Goal: Task Accomplishment & Management: Use online tool/utility

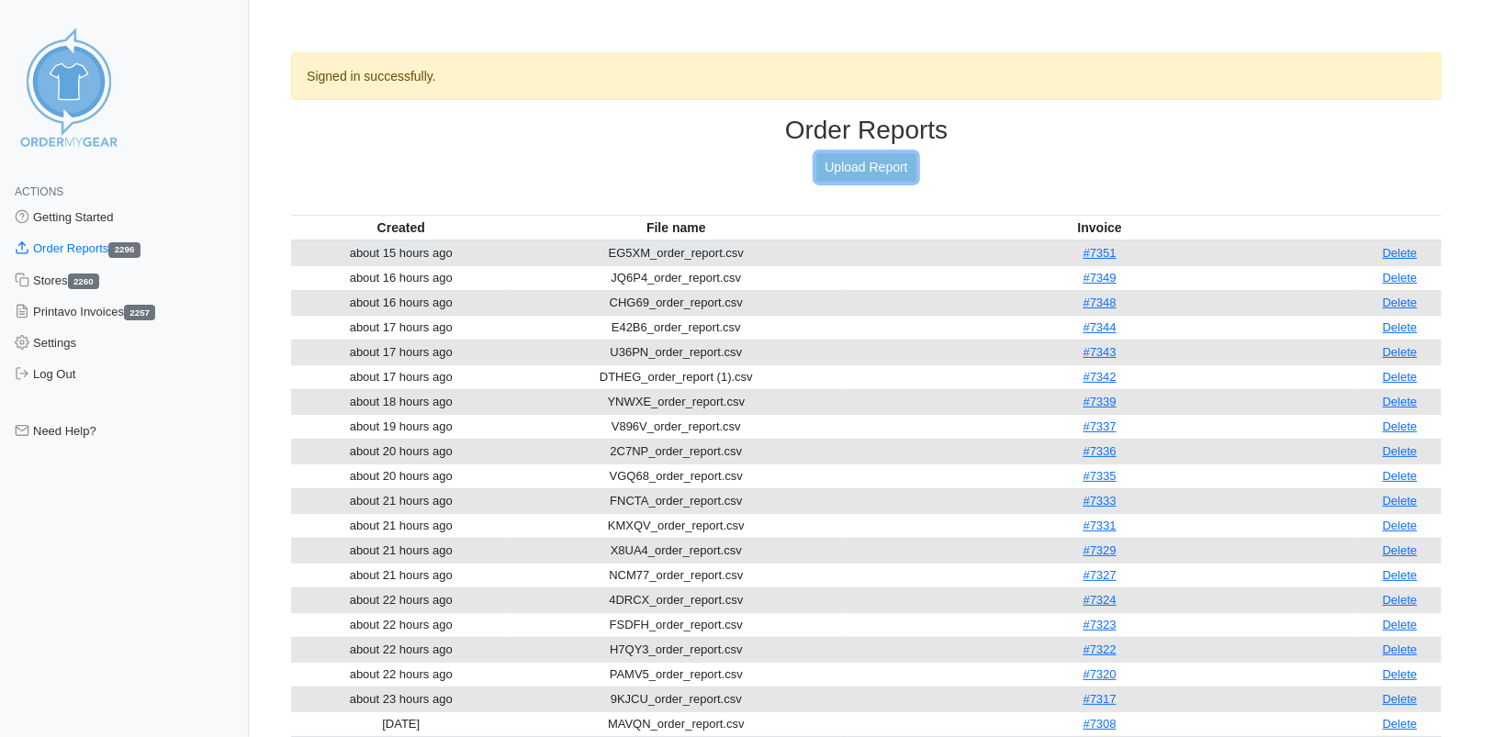
click at [829, 171] on link "Upload Report" at bounding box center [865, 167] width 99 height 28
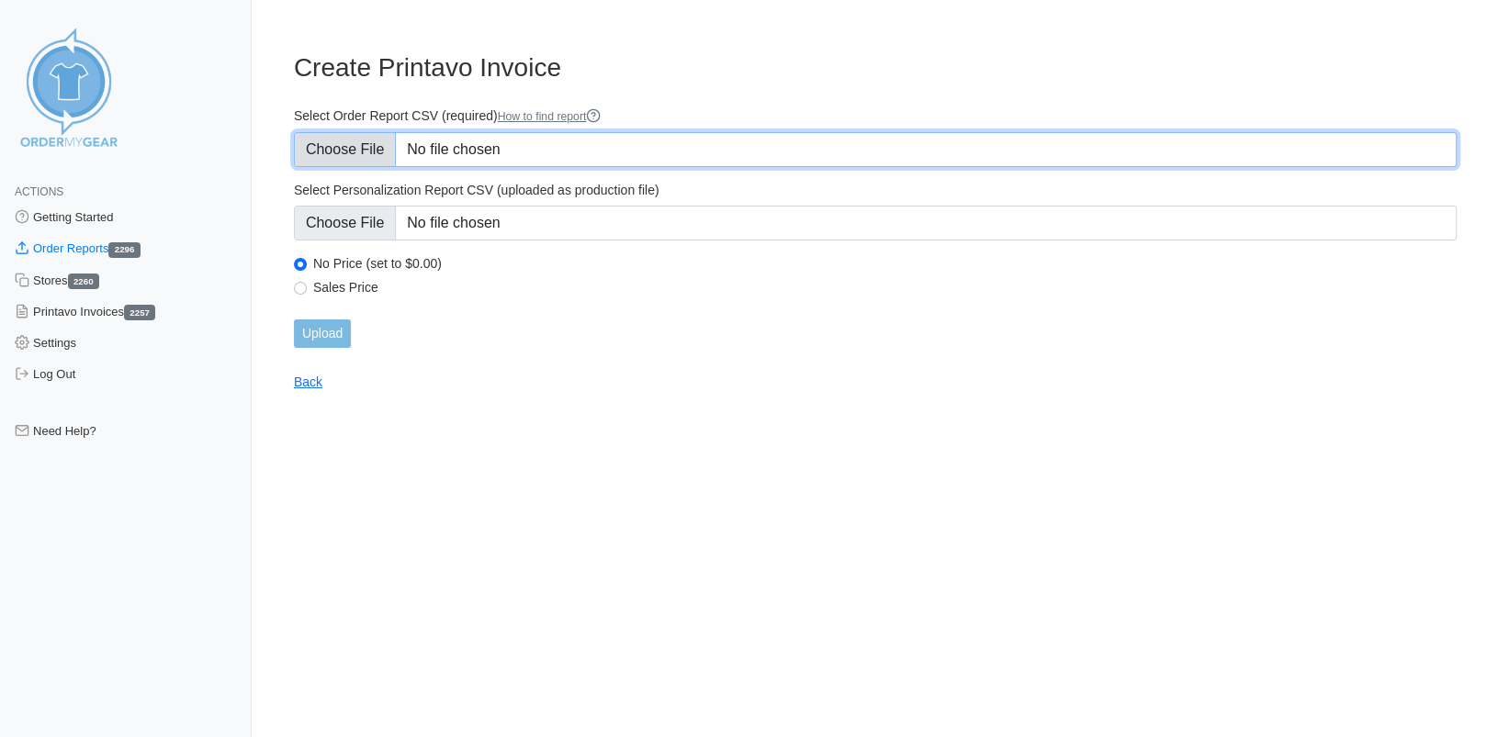
click at [351, 161] on input "Select Order Report CSV (required) How to find report" at bounding box center [875, 149] width 1163 height 35
type input "C:\fakepath\EG5XM_order_report (1).csv"
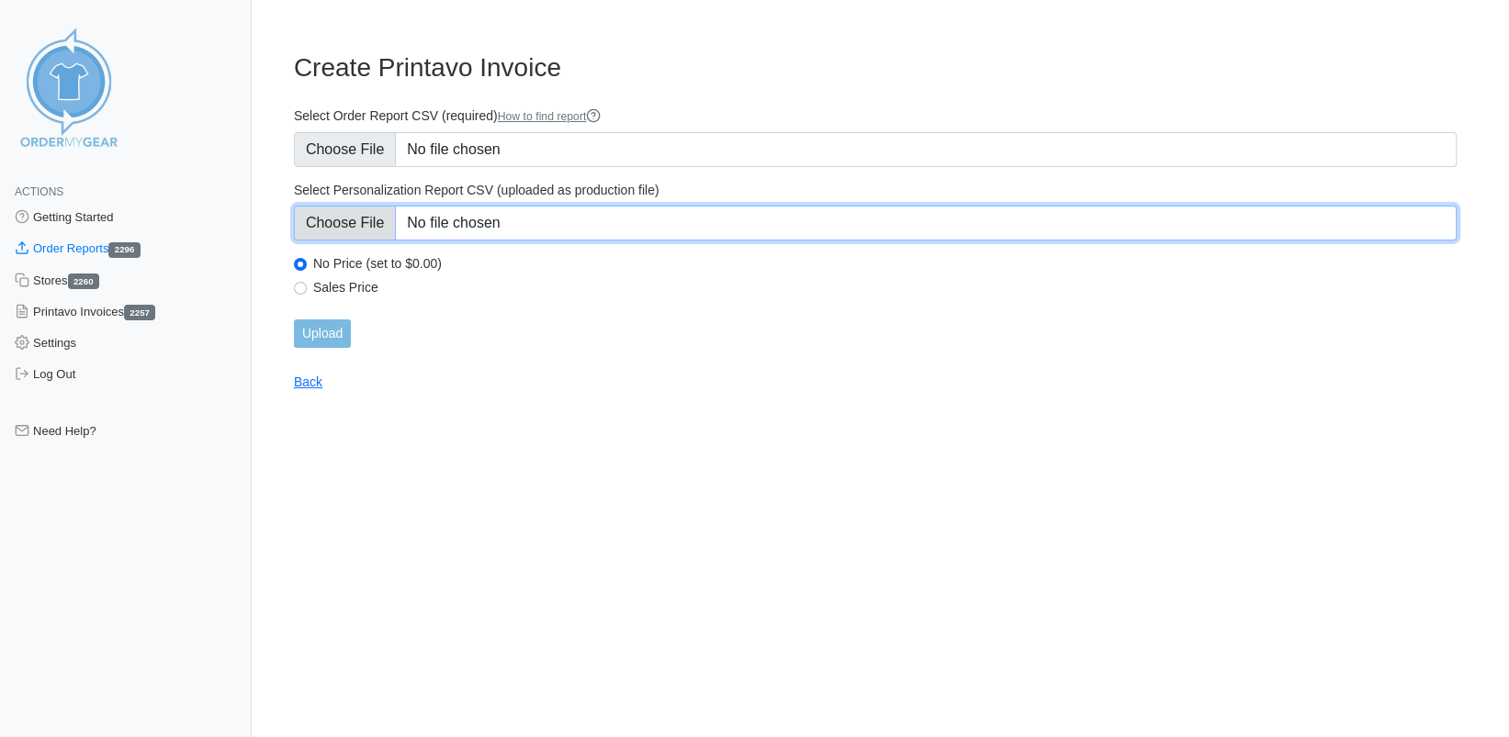
click at [351, 231] on input "Select Personalization Report CSV (uploaded as production file)" at bounding box center [875, 223] width 1163 height 35
type input "C:\fakepath\EG5XM_personalization_report (1).csv"
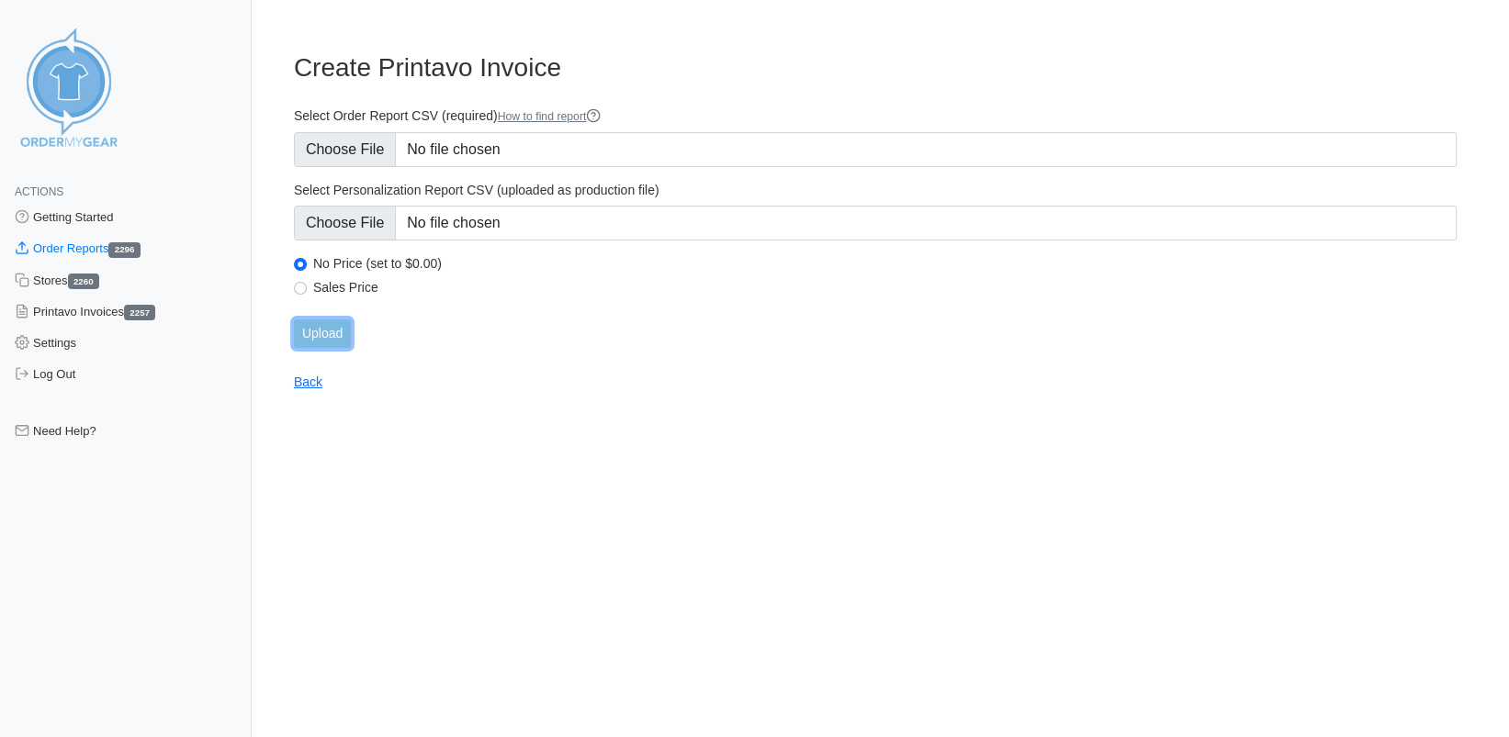
click at [319, 332] on input "Upload" at bounding box center [322, 334] width 57 height 28
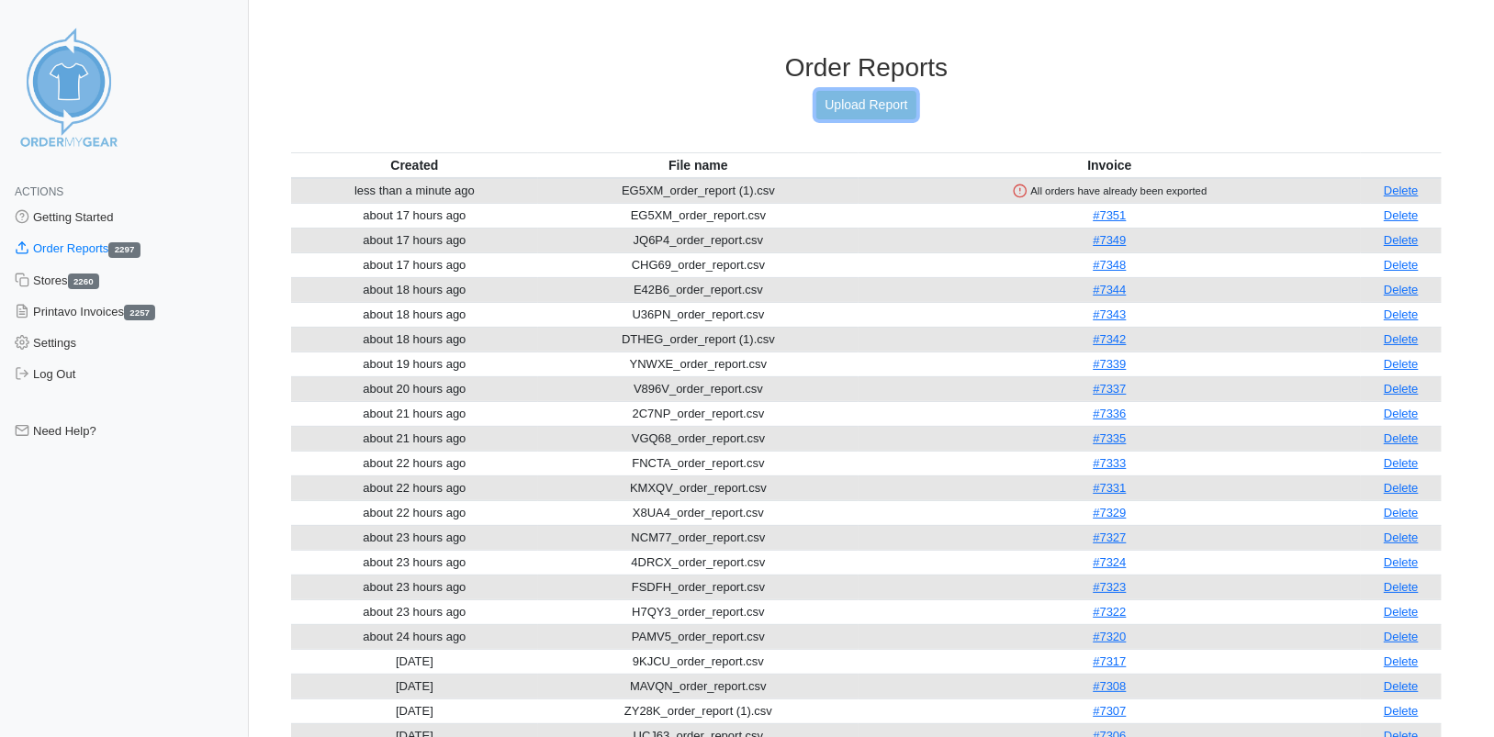
click at [880, 103] on link "Upload Report" at bounding box center [865, 105] width 99 height 28
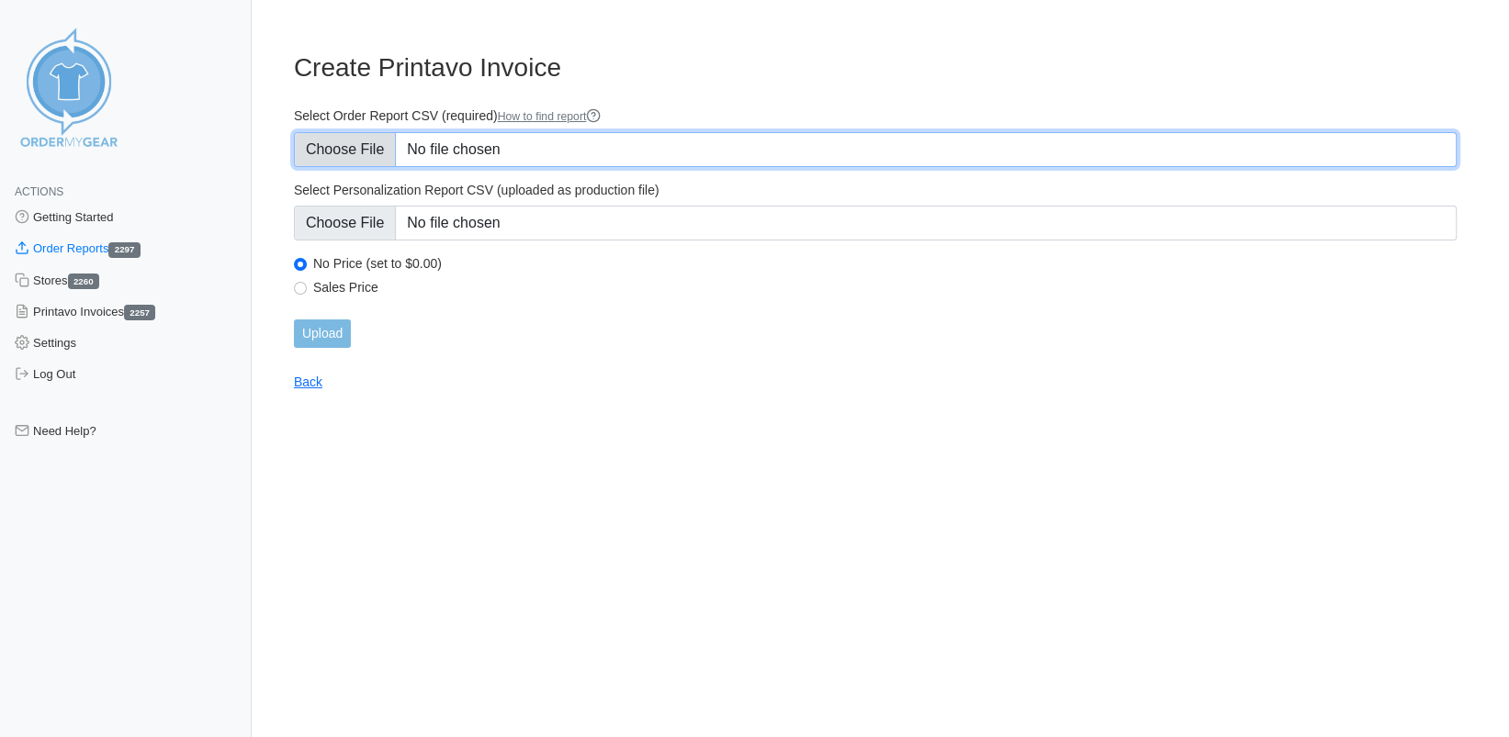
click at [333, 146] on input "Select Order Report CSV (required) How to find report" at bounding box center [875, 149] width 1163 height 35
type input "C:\fakepath\EG5XM_order_report (1).csv"
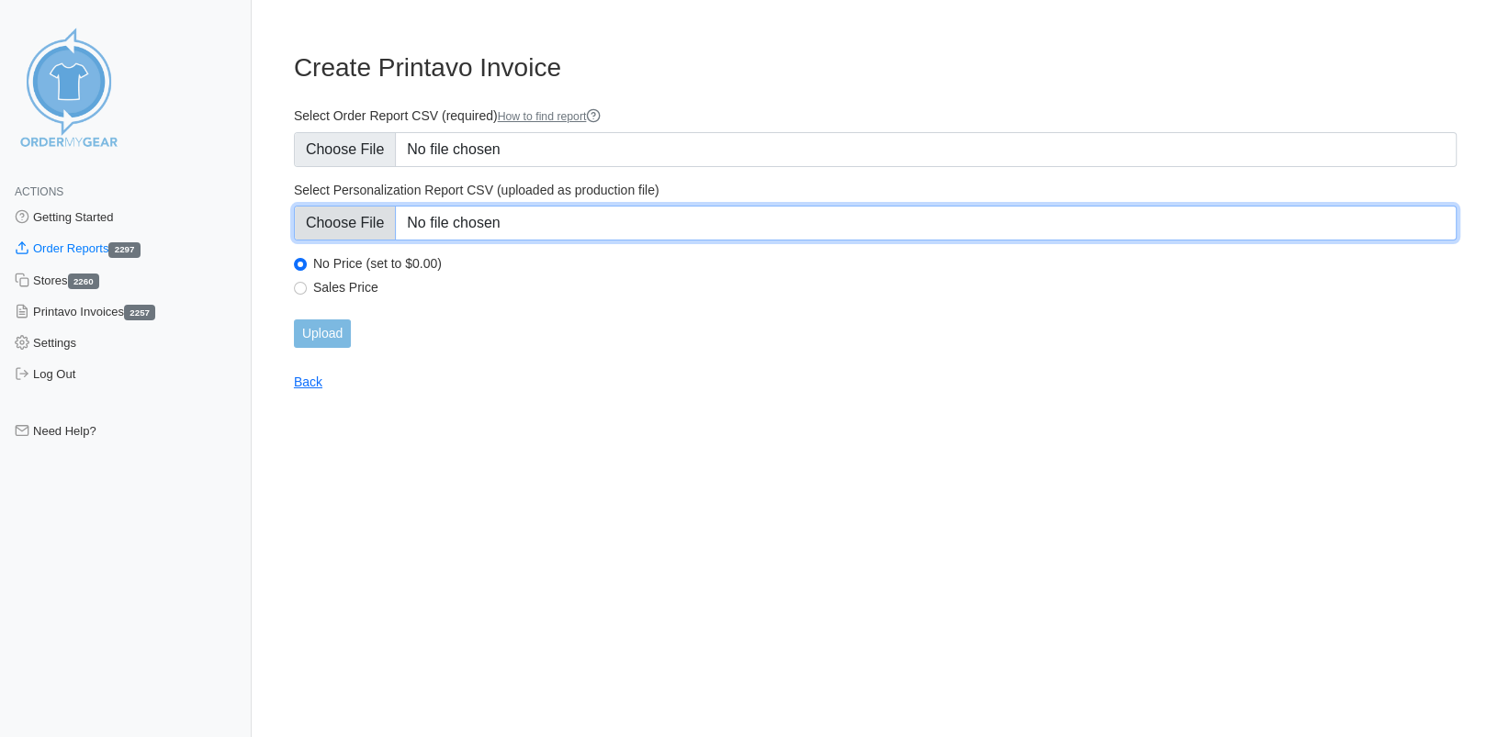
click at [366, 221] on input "Select Personalization Report CSV (uploaded as production file)" at bounding box center [875, 223] width 1163 height 35
type input "C:\fakepath\EG5XM_personalization_report (1).csv"
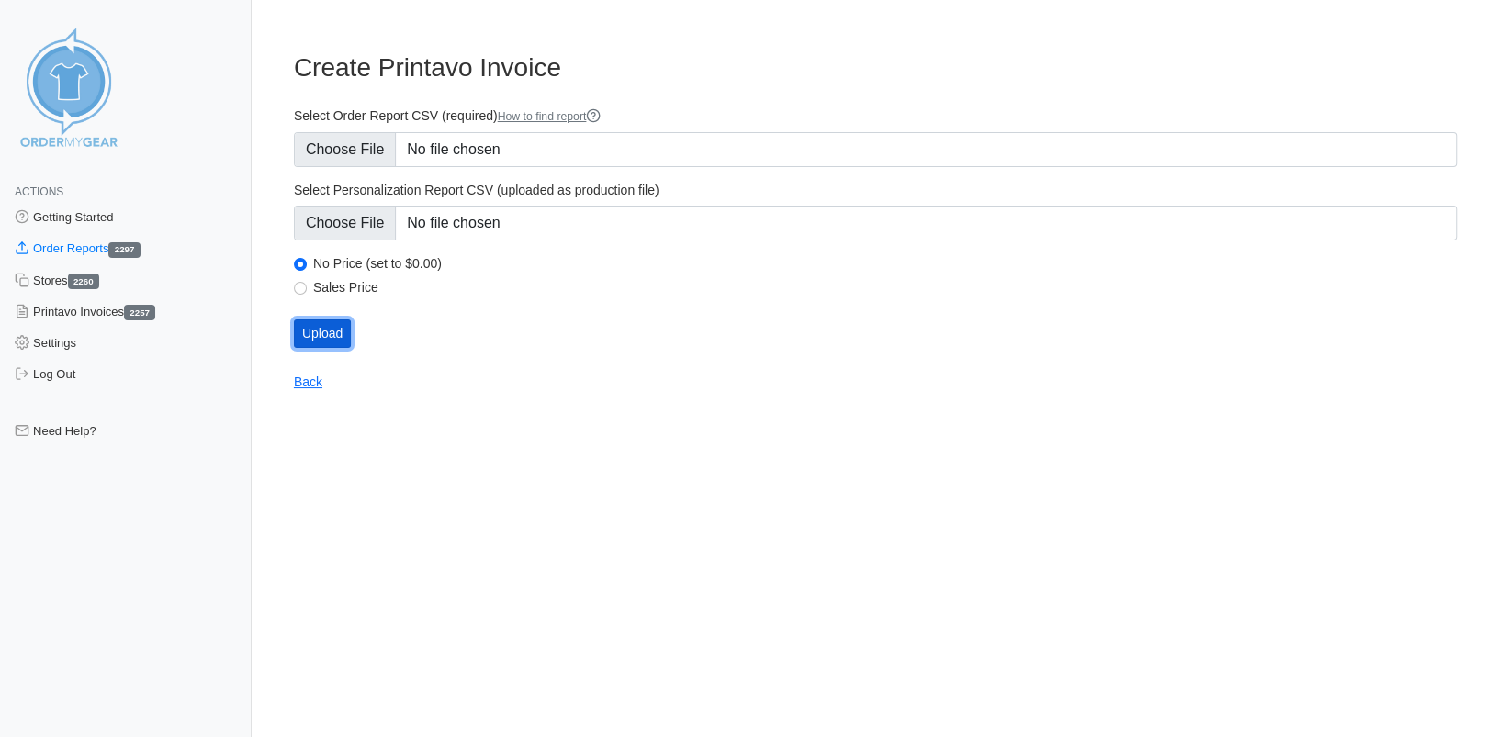
click at [310, 334] on input "Upload" at bounding box center [322, 334] width 57 height 28
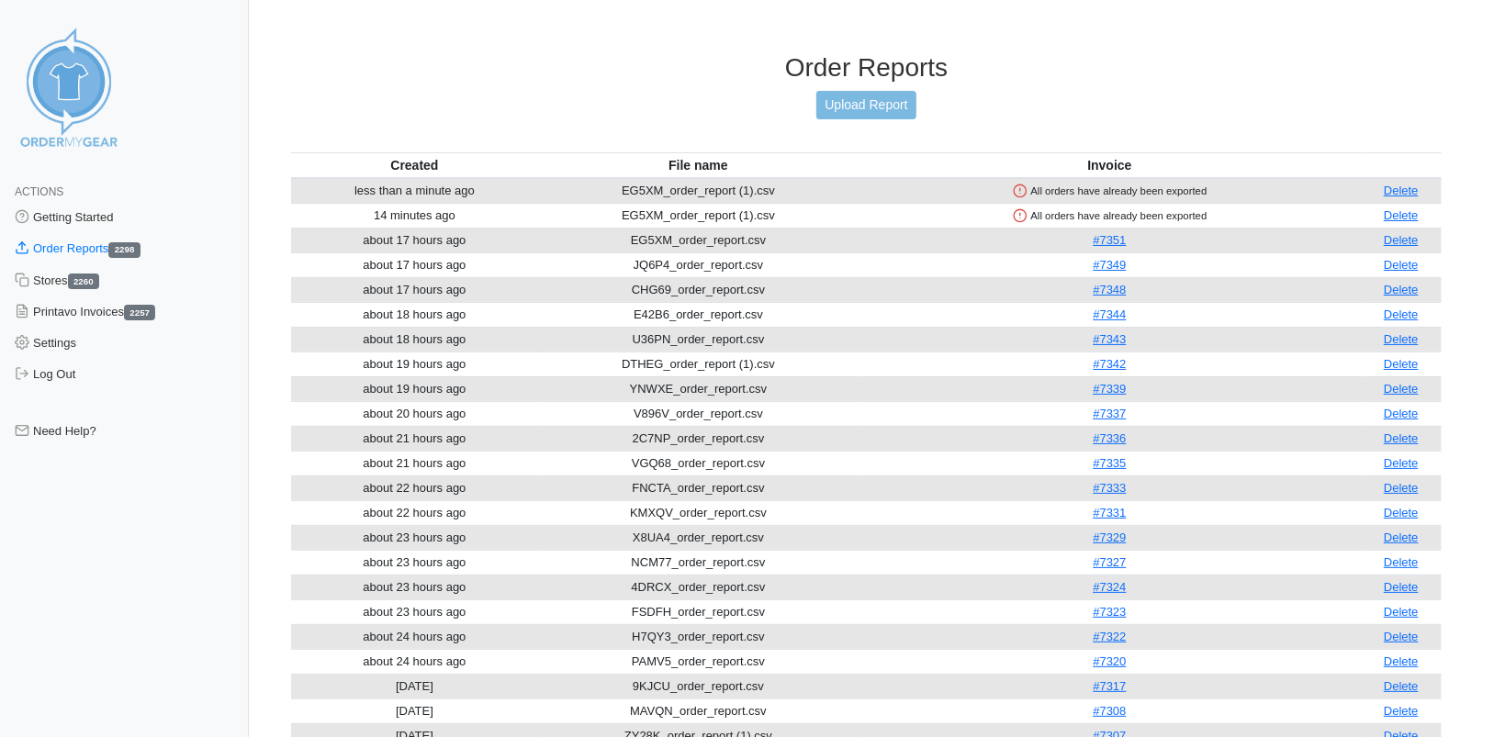
drag, startPoint x: 1408, startPoint y: 185, endPoint x: 838, endPoint y: 157, distance: 570.0
click at [1408, 185] on link "Delete" at bounding box center [1401, 191] width 35 height 14
click at [1400, 187] on link "Delete" at bounding box center [1401, 191] width 35 height 14
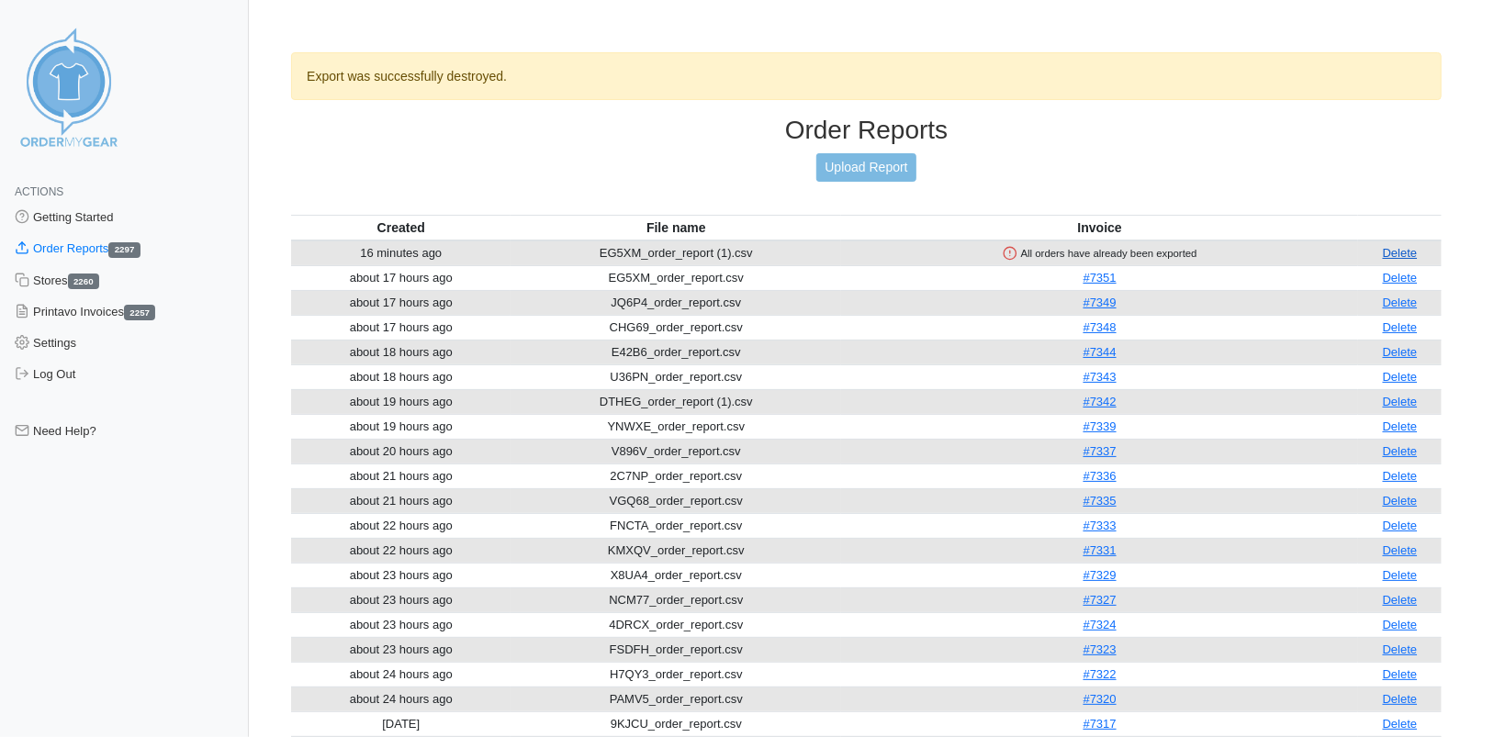
click at [1415, 254] on link "Delete" at bounding box center [1400, 253] width 35 height 14
click at [861, 163] on link "Upload Report" at bounding box center [865, 167] width 99 height 28
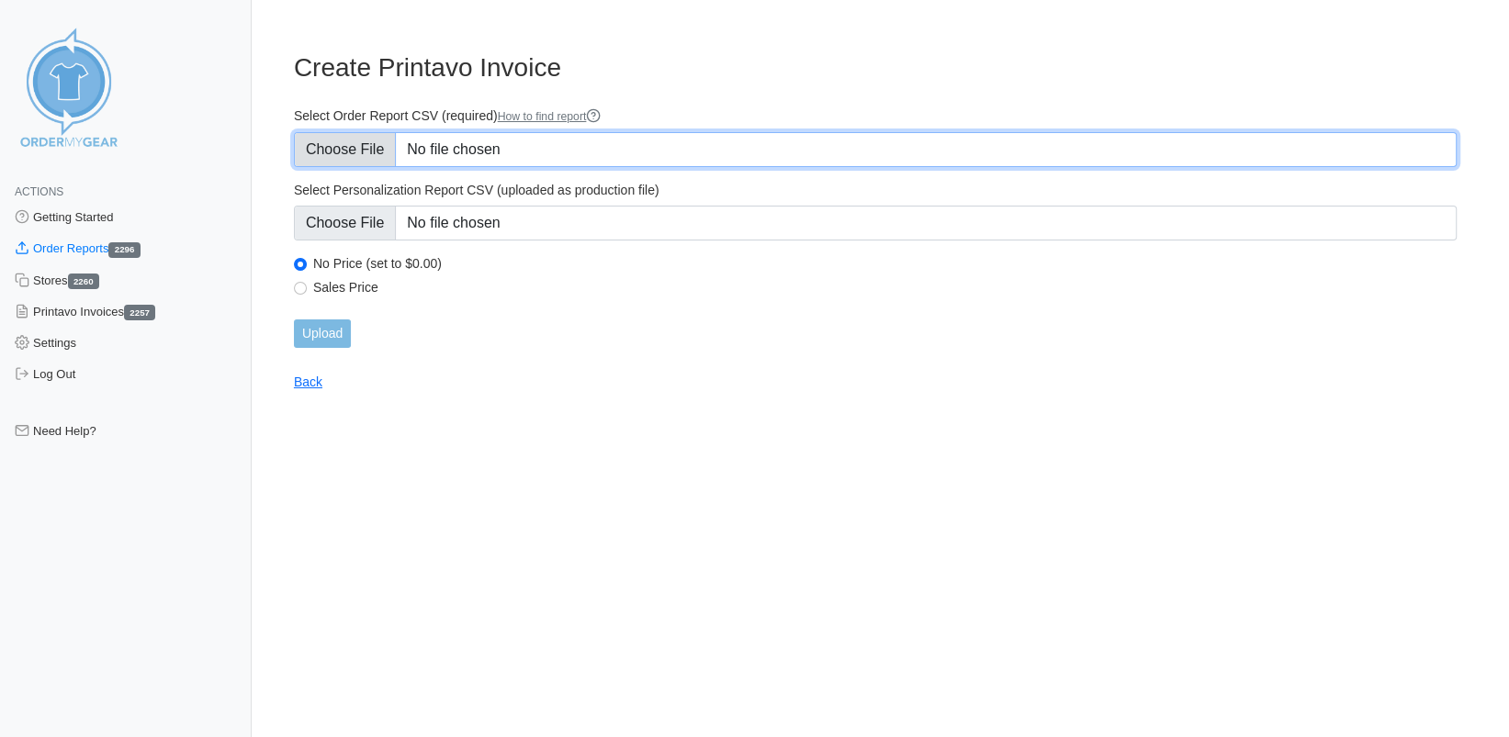
click at [336, 149] on input "Select Order Report CSV (required) How to find report" at bounding box center [875, 149] width 1163 height 35
type input "C:\fakepath\EG5XM_order_report (1).csv"
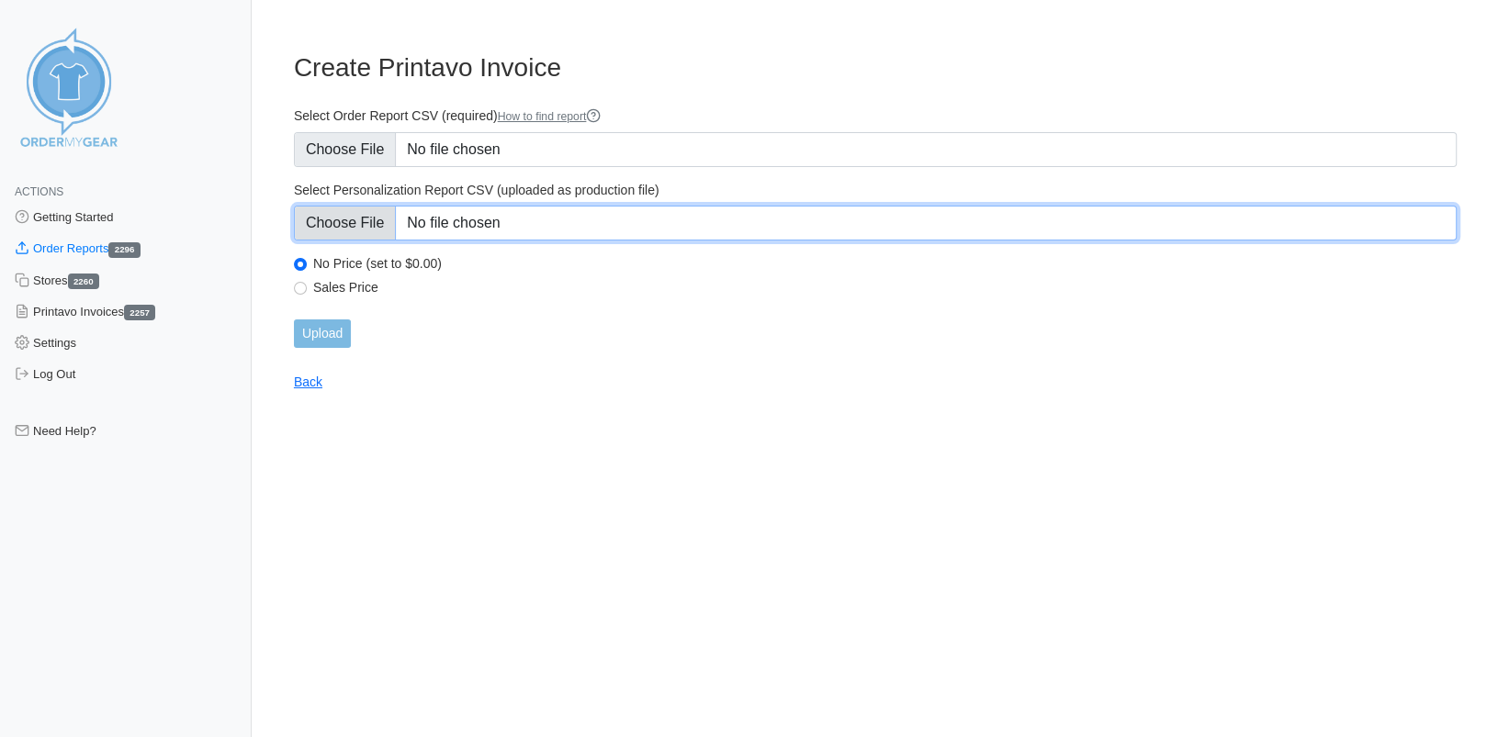
click at [347, 228] on input "Select Personalization Report CSV (uploaded as production file)" at bounding box center [875, 223] width 1163 height 35
type input "C:\fakepath\EG5XM_personalization_report (2).csv"
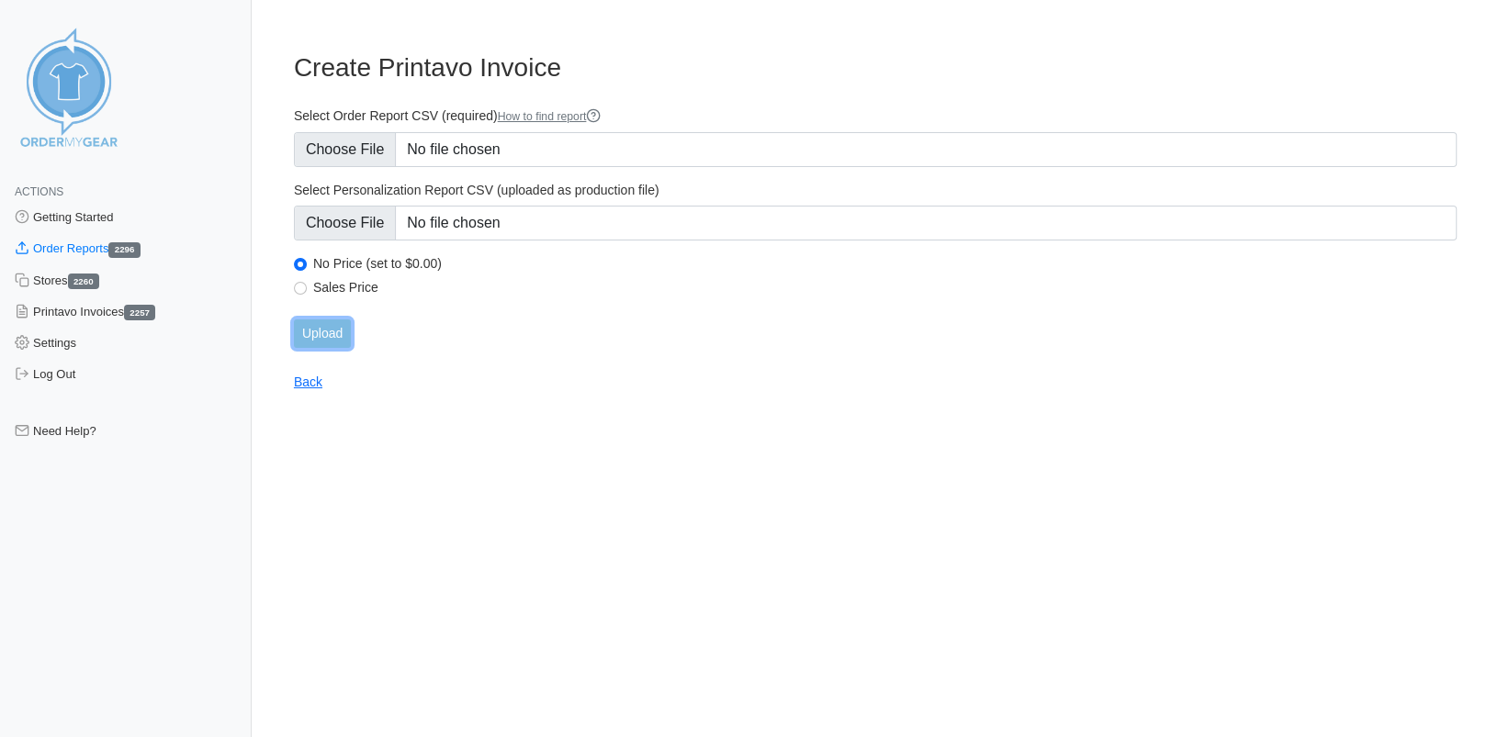
click at [299, 340] on input "Upload" at bounding box center [322, 334] width 57 height 28
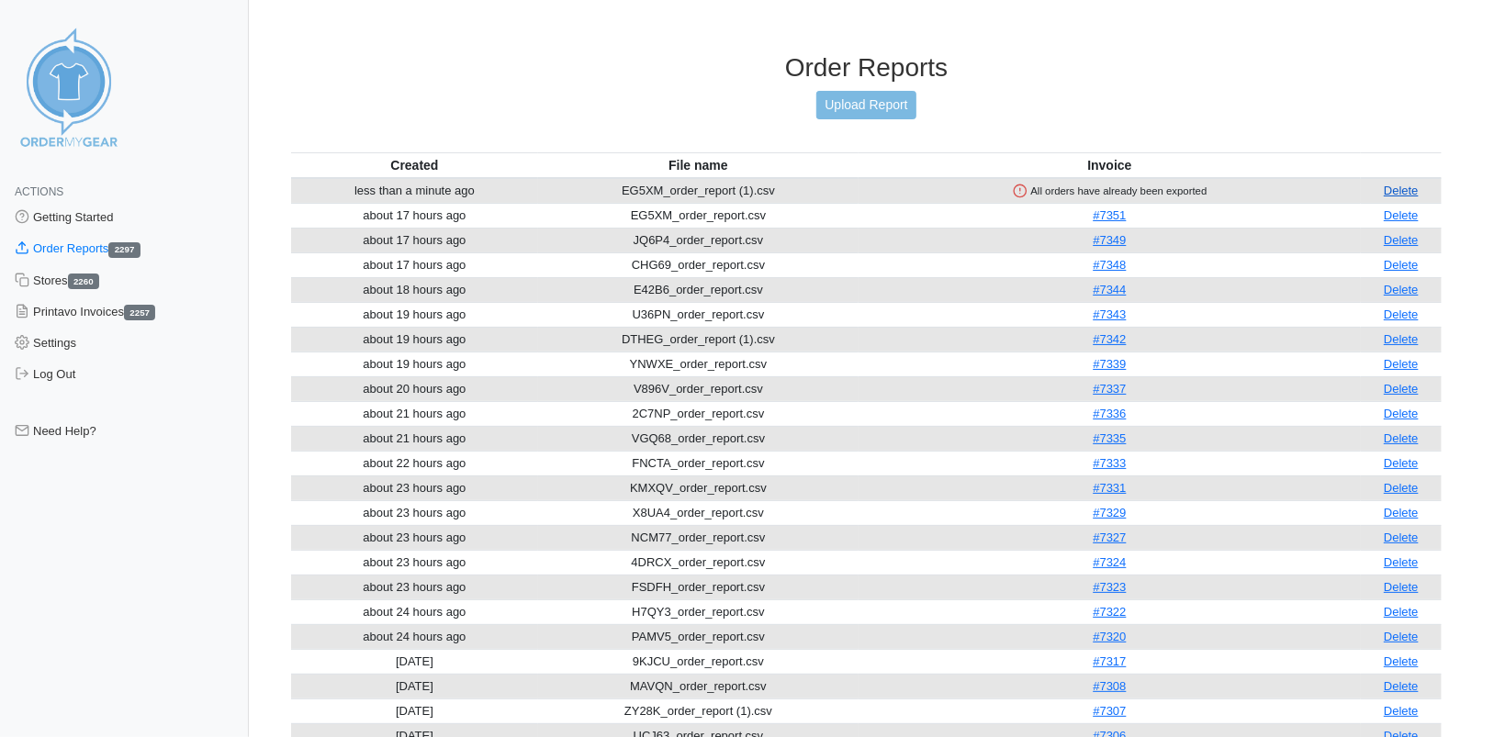
click at [1393, 191] on link "Delete" at bounding box center [1401, 191] width 35 height 14
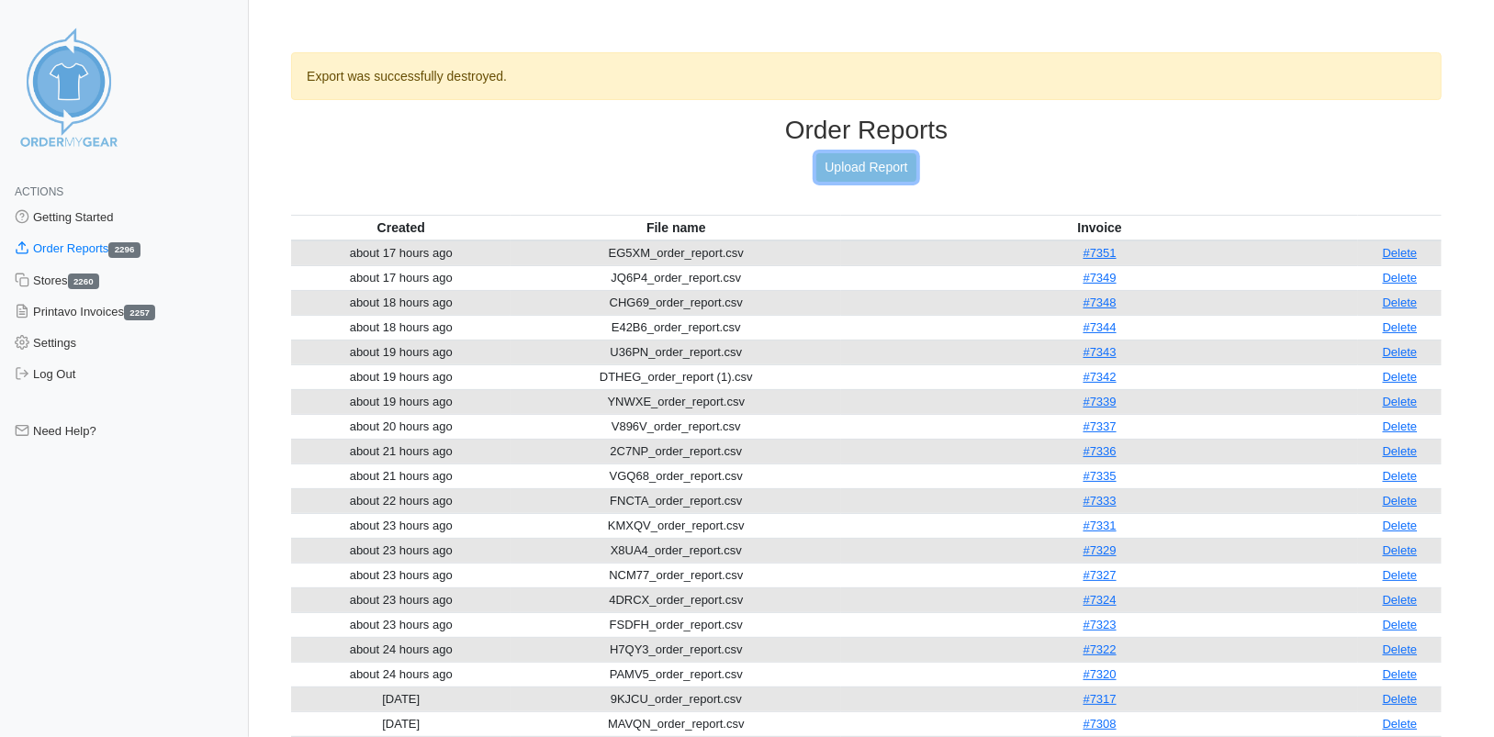
click at [864, 166] on link "Upload Report" at bounding box center [865, 167] width 99 height 28
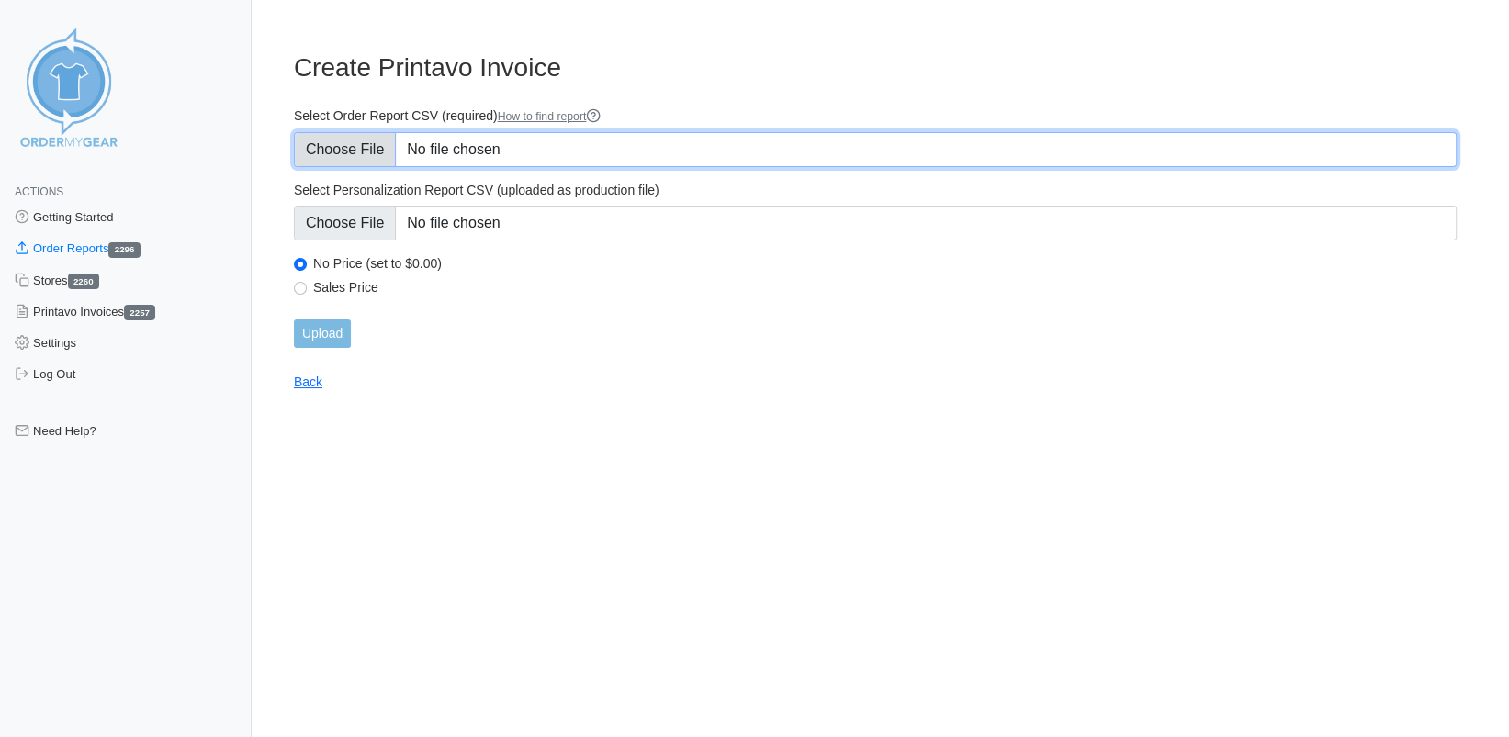
click at [346, 145] on input "Select Order Report CSV (required) How to find report" at bounding box center [875, 149] width 1163 height 35
type input "C:\fakepath\XAVJD_order_report.csv"
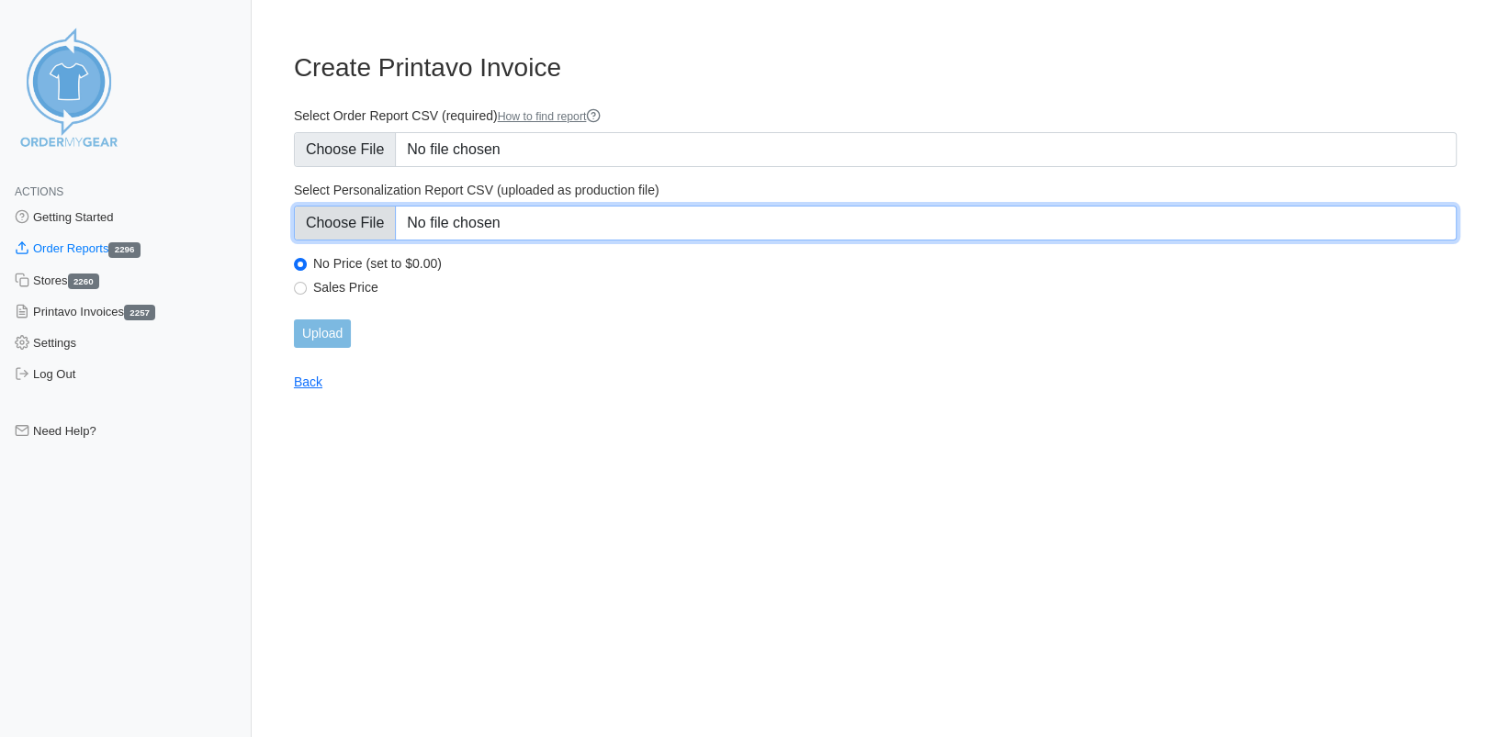
click at [405, 217] on input "Select Personalization Report CSV (uploaded as production file)" at bounding box center [875, 223] width 1163 height 35
type input "C:\fakepath\XAVJD_personalization_report.csv"
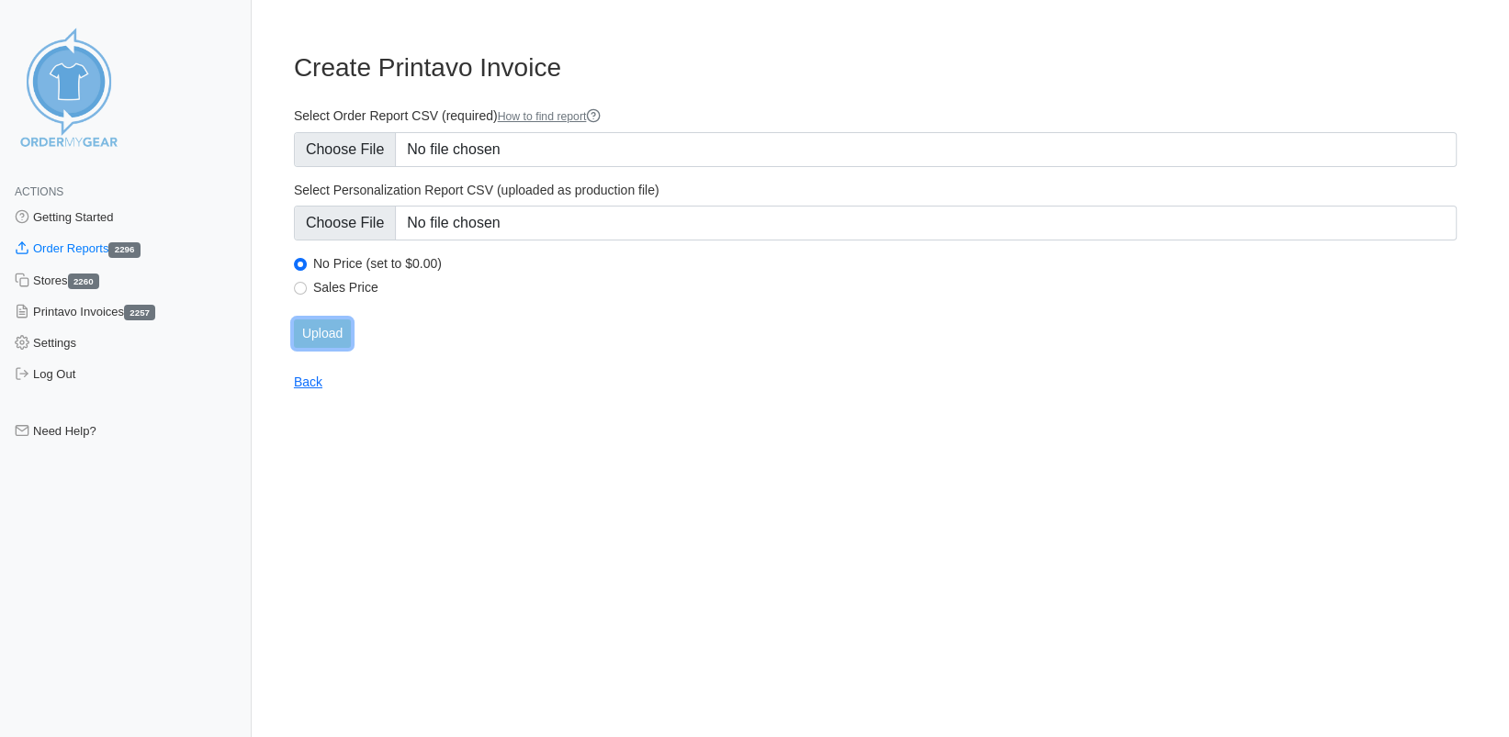
click at [341, 323] on input "Upload" at bounding box center [322, 334] width 57 height 28
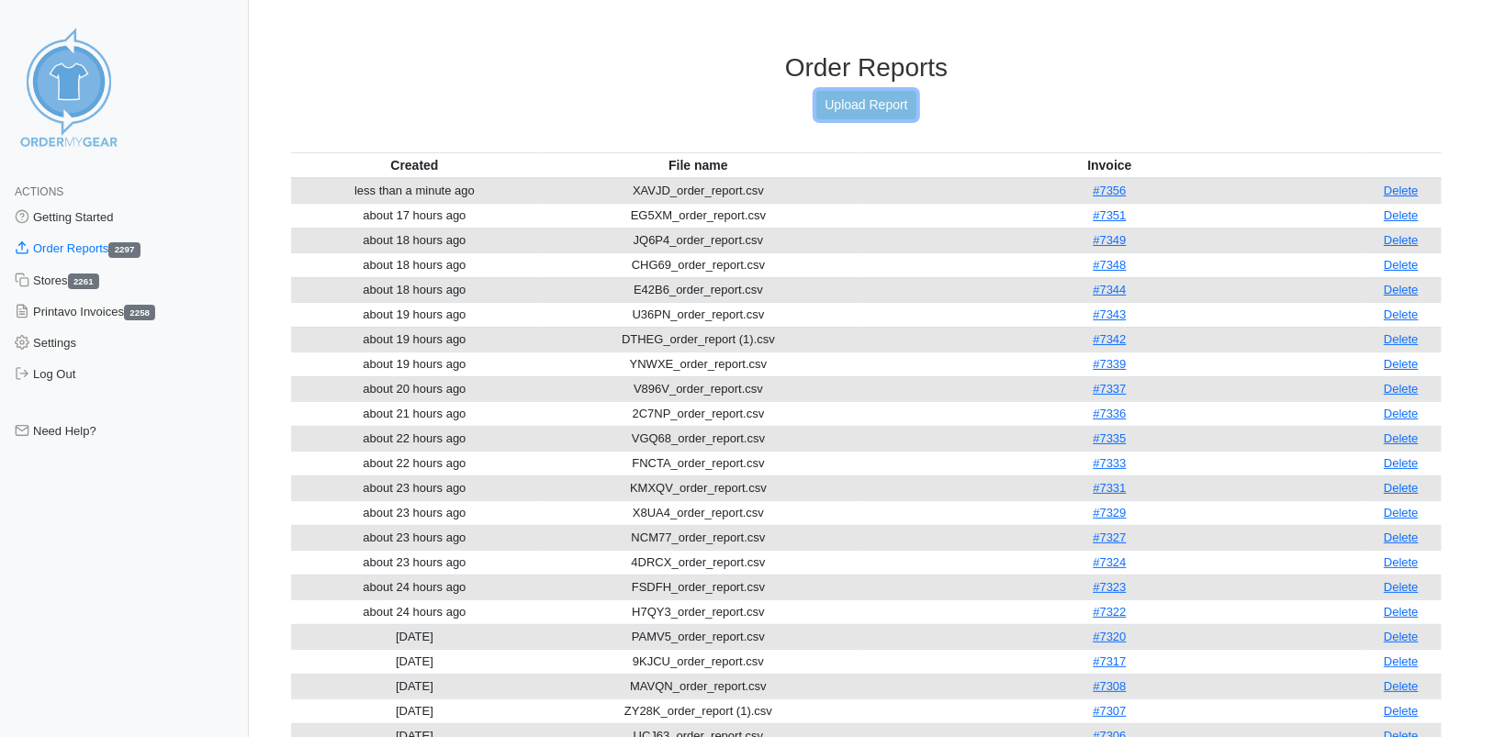
click at [852, 111] on link "Upload Report" at bounding box center [865, 105] width 99 height 28
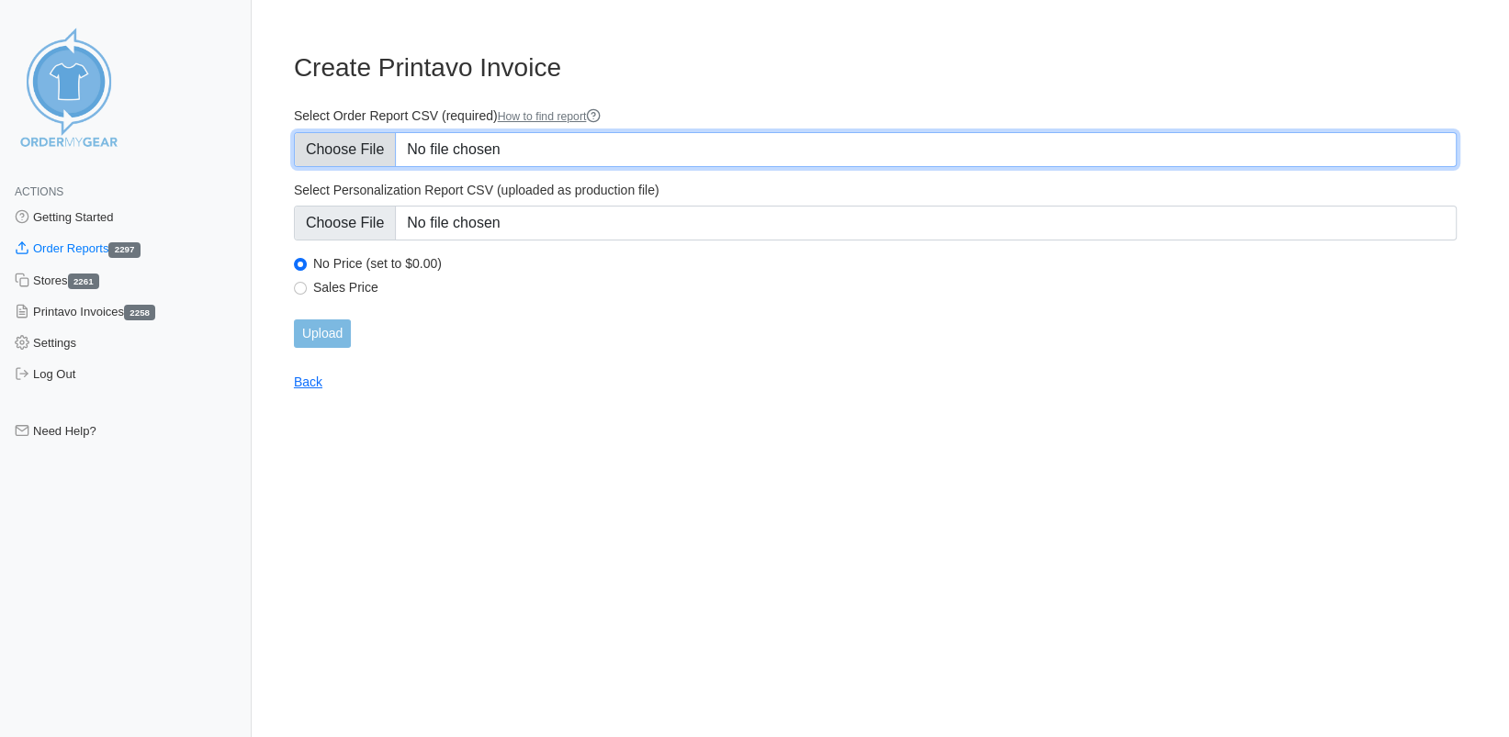
click at [331, 151] on input "Select Order Report CSV (required) How to find report" at bounding box center [875, 149] width 1163 height 35
type input "C:\fakepath\Q9ZVH_order_report.csv"
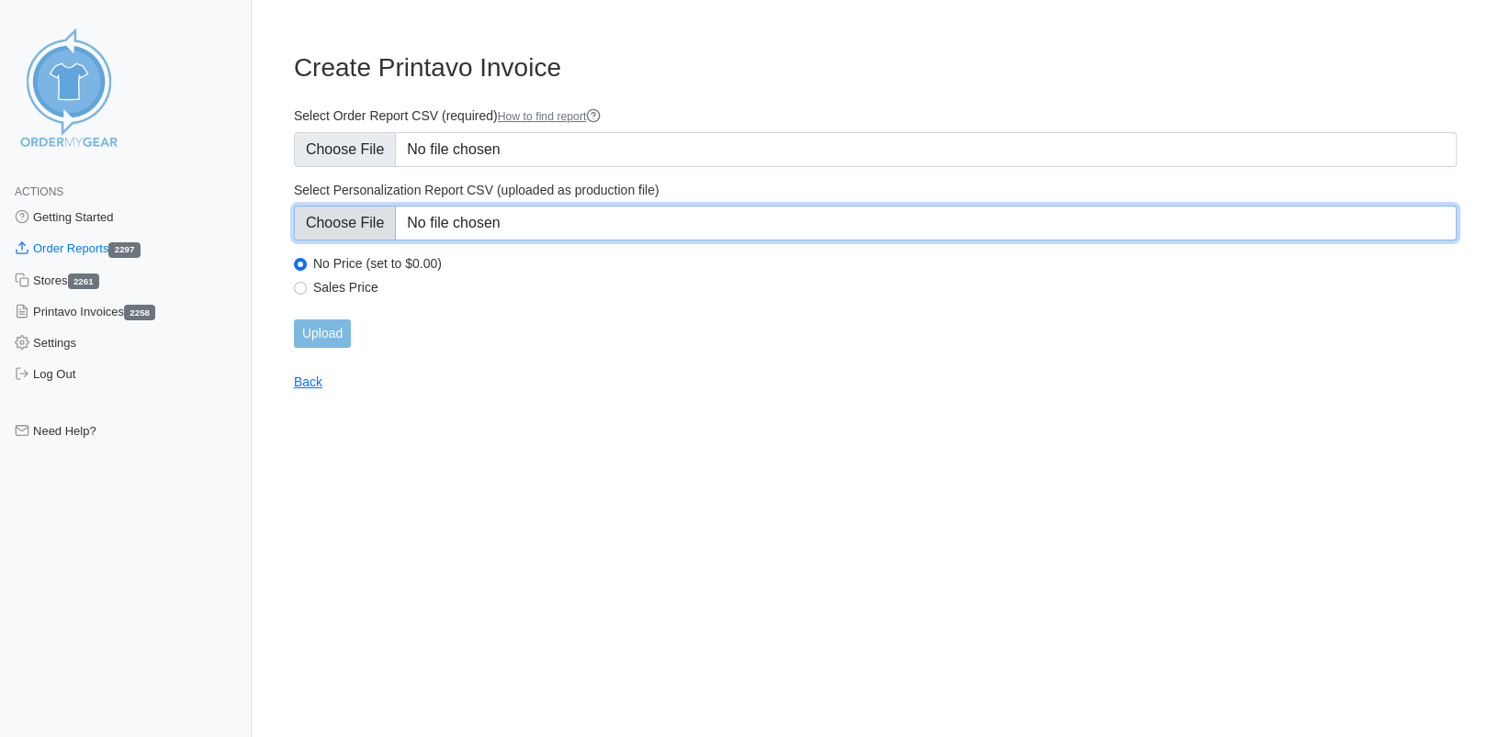
click at [356, 226] on input "Select Personalization Report CSV (uploaded as production file)" at bounding box center [875, 223] width 1163 height 35
type input "C:\fakepath\Q9ZVH_personalization_report.csv"
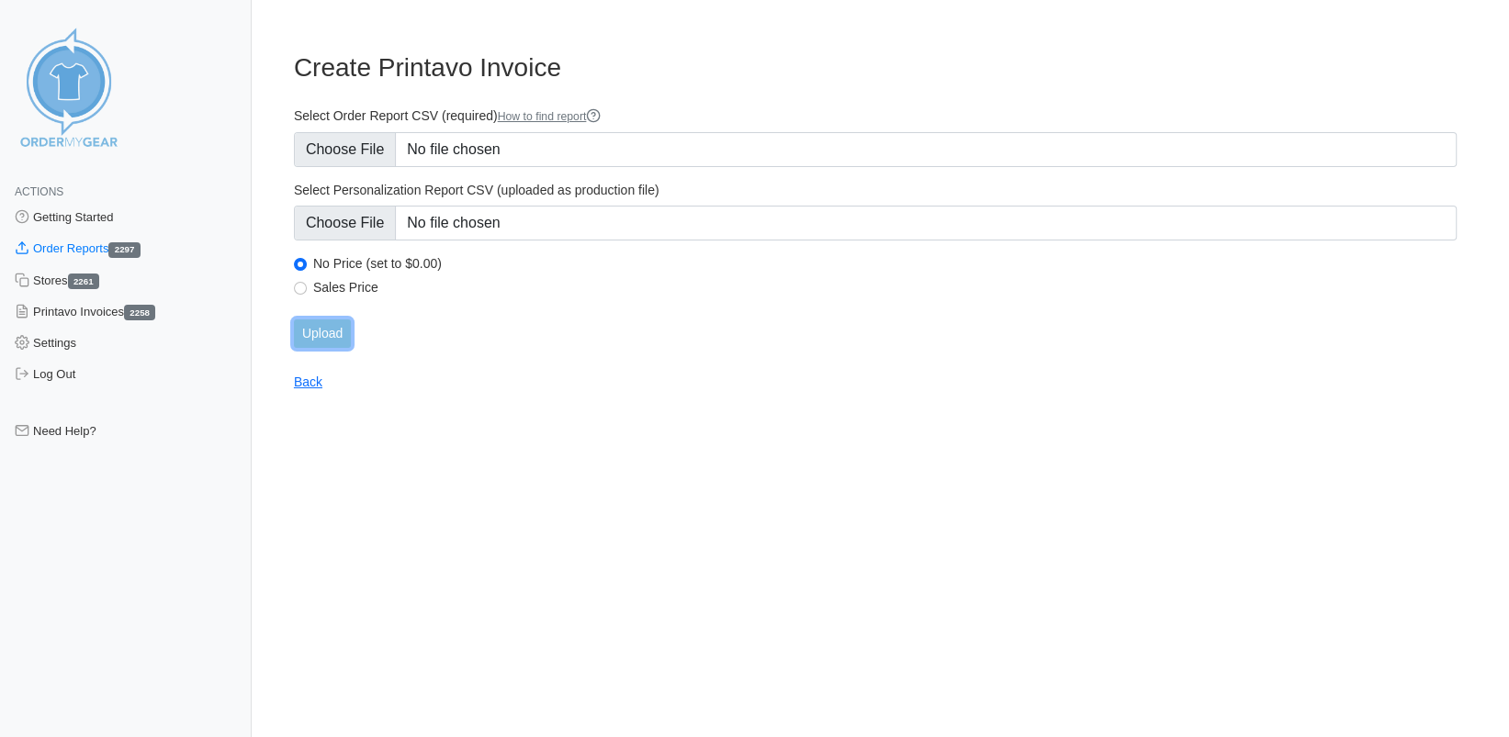
click at [308, 332] on input "Upload" at bounding box center [322, 334] width 57 height 28
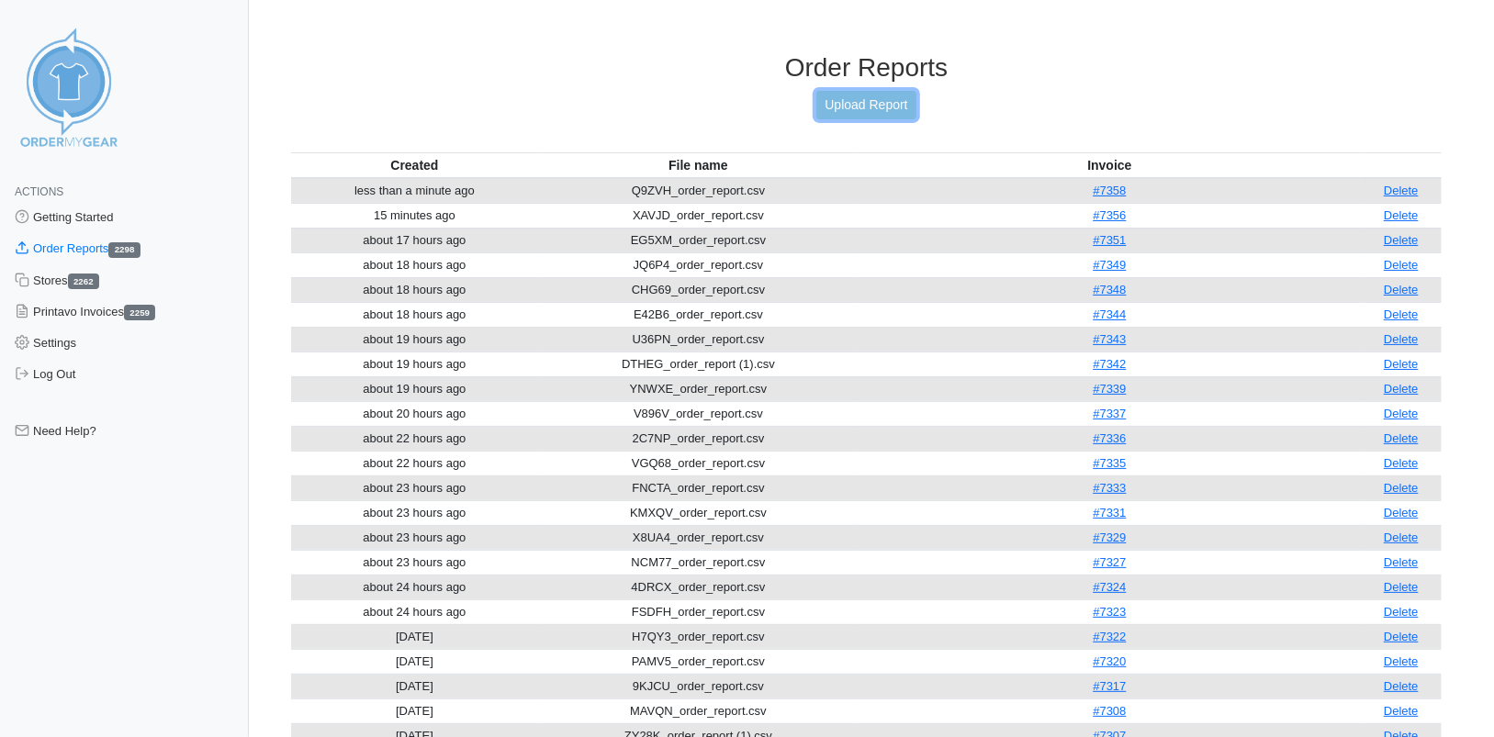
click at [856, 111] on link "Upload Report" at bounding box center [865, 105] width 99 height 28
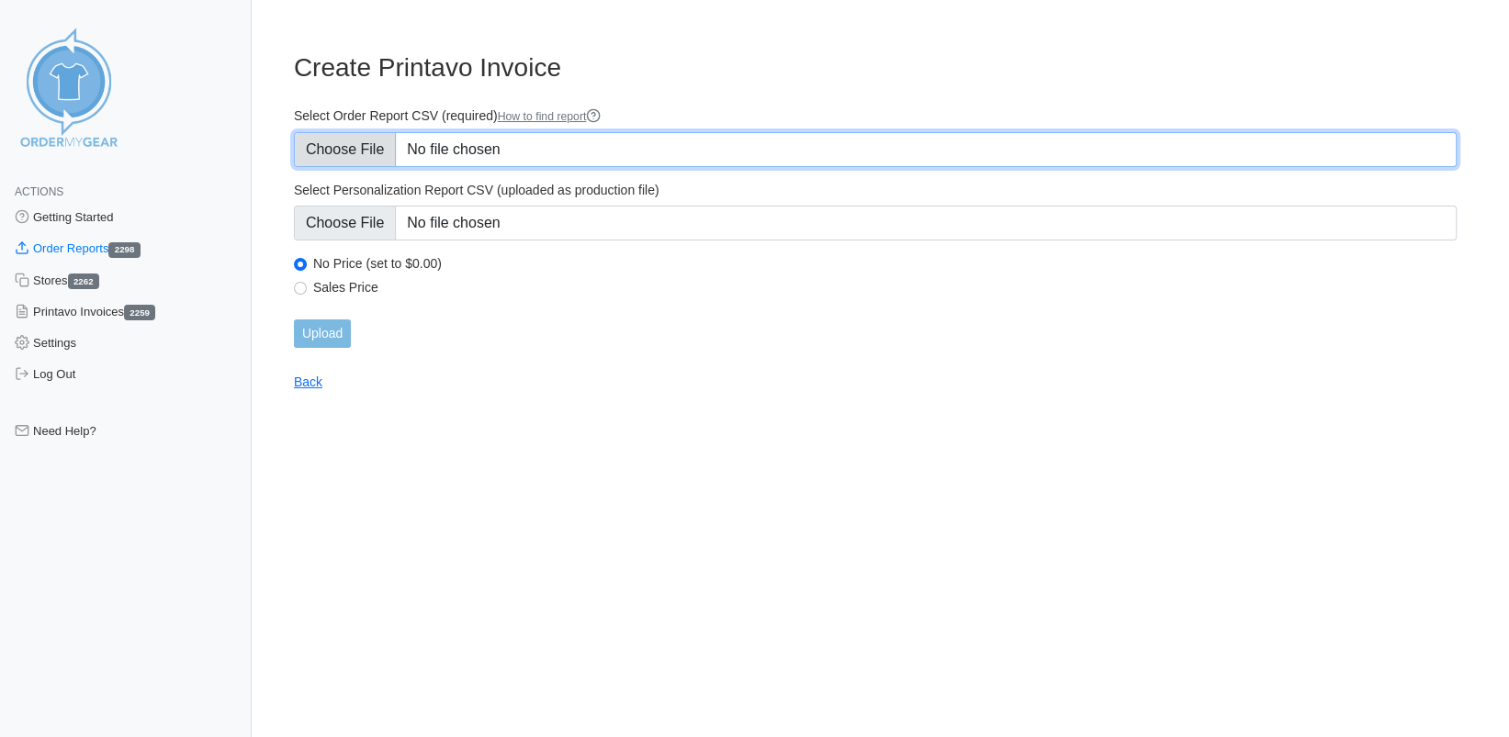
click at [372, 149] on input "Select Order Report CSV (required) How to find report" at bounding box center [875, 149] width 1163 height 35
type input "C:\fakepath\A493P_order_report.csv"
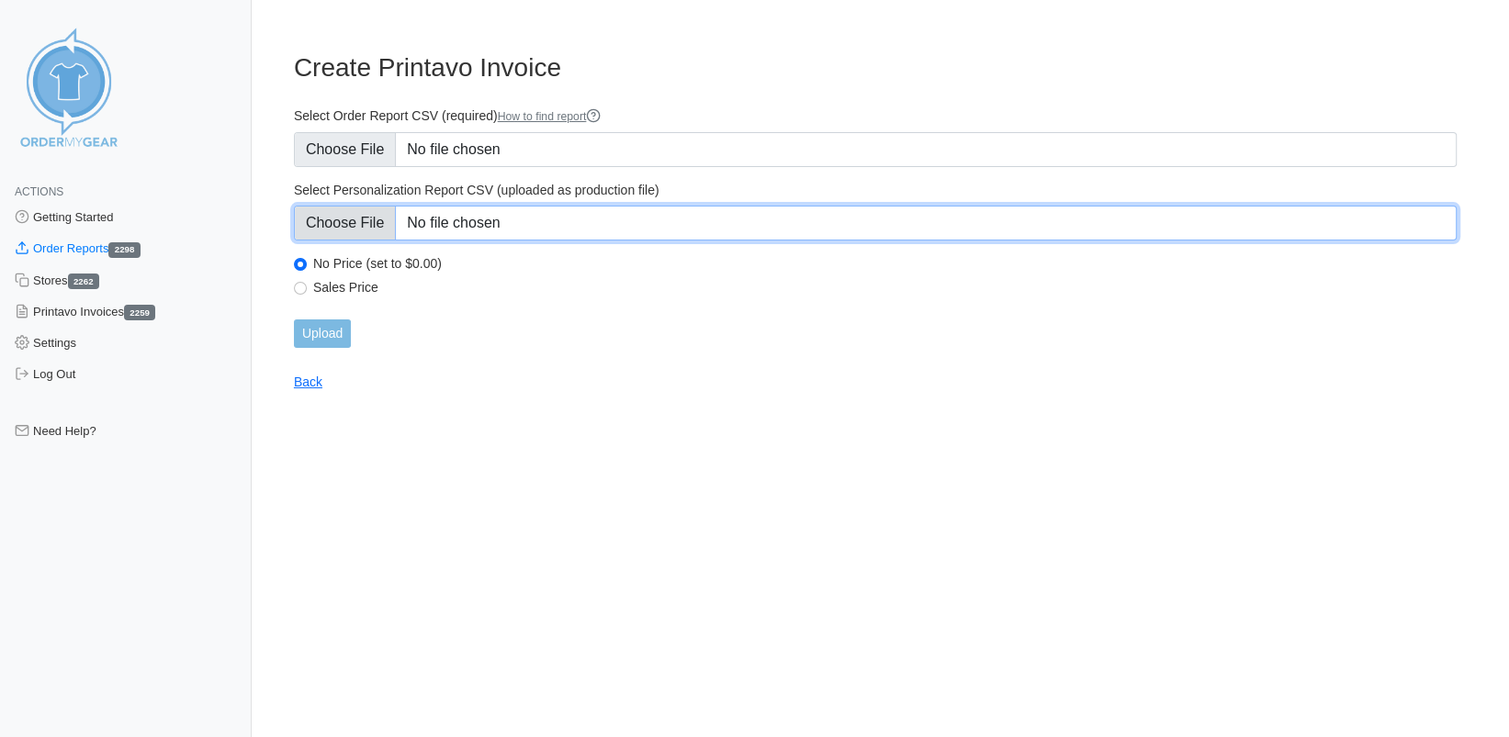
click at [331, 230] on input "Select Personalization Report CSV (uploaded as production file)" at bounding box center [875, 223] width 1163 height 35
type input "C:\fakepath\A493P_personalization_report.csv"
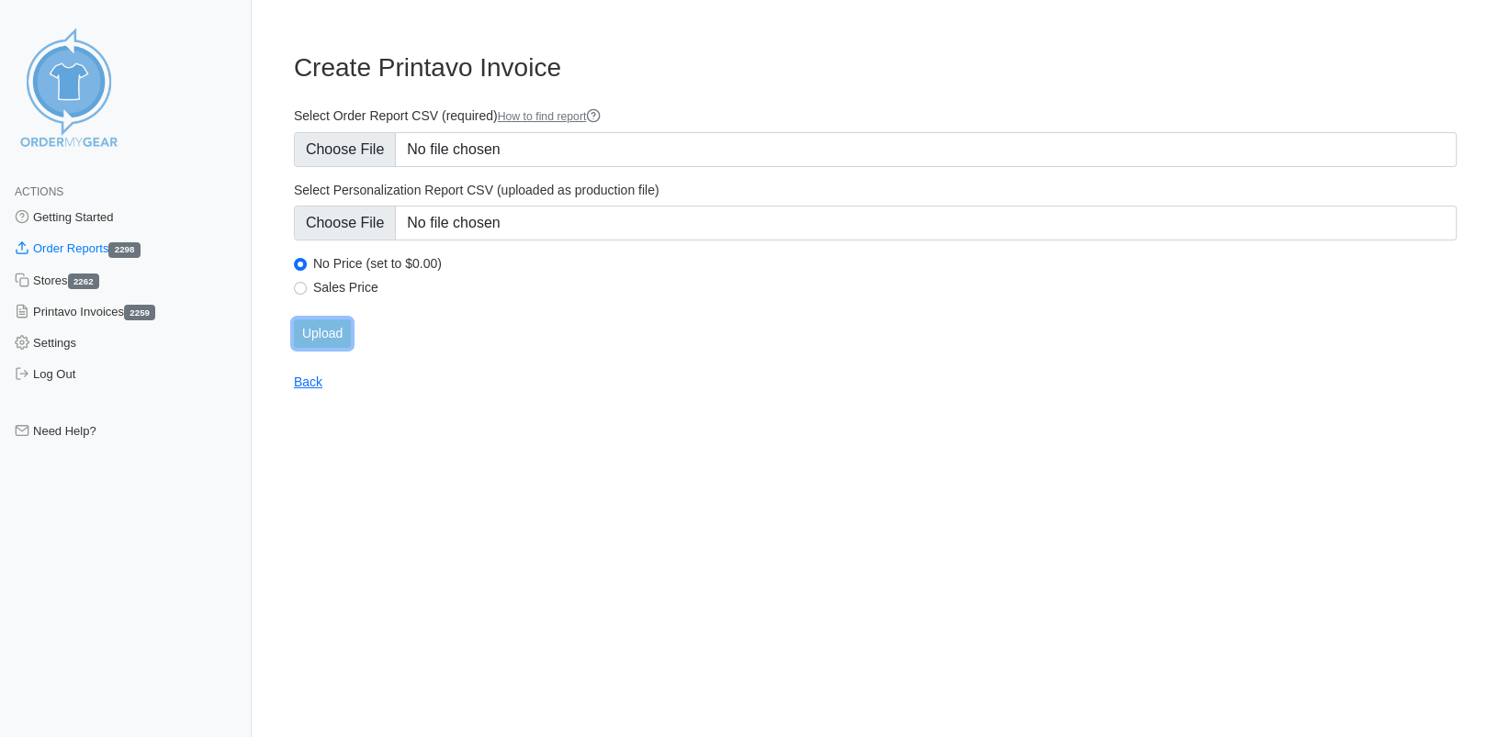
click at [318, 338] on input "Upload" at bounding box center [322, 334] width 57 height 28
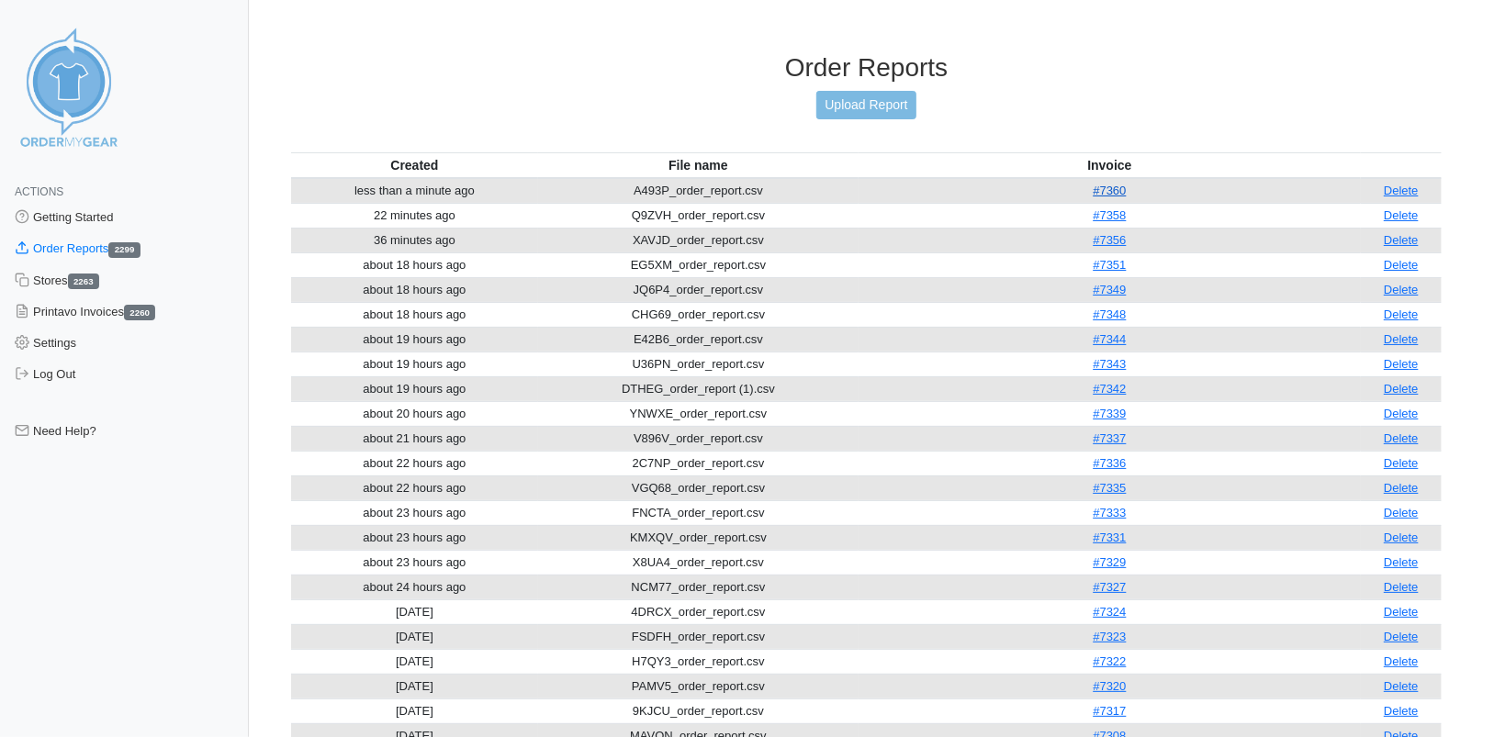
click at [1115, 186] on link "#7360" at bounding box center [1109, 191] width 33 height 14
click at [843, 104] on link "Upload Report" at bounding box center [865, 105] width 99 height 28
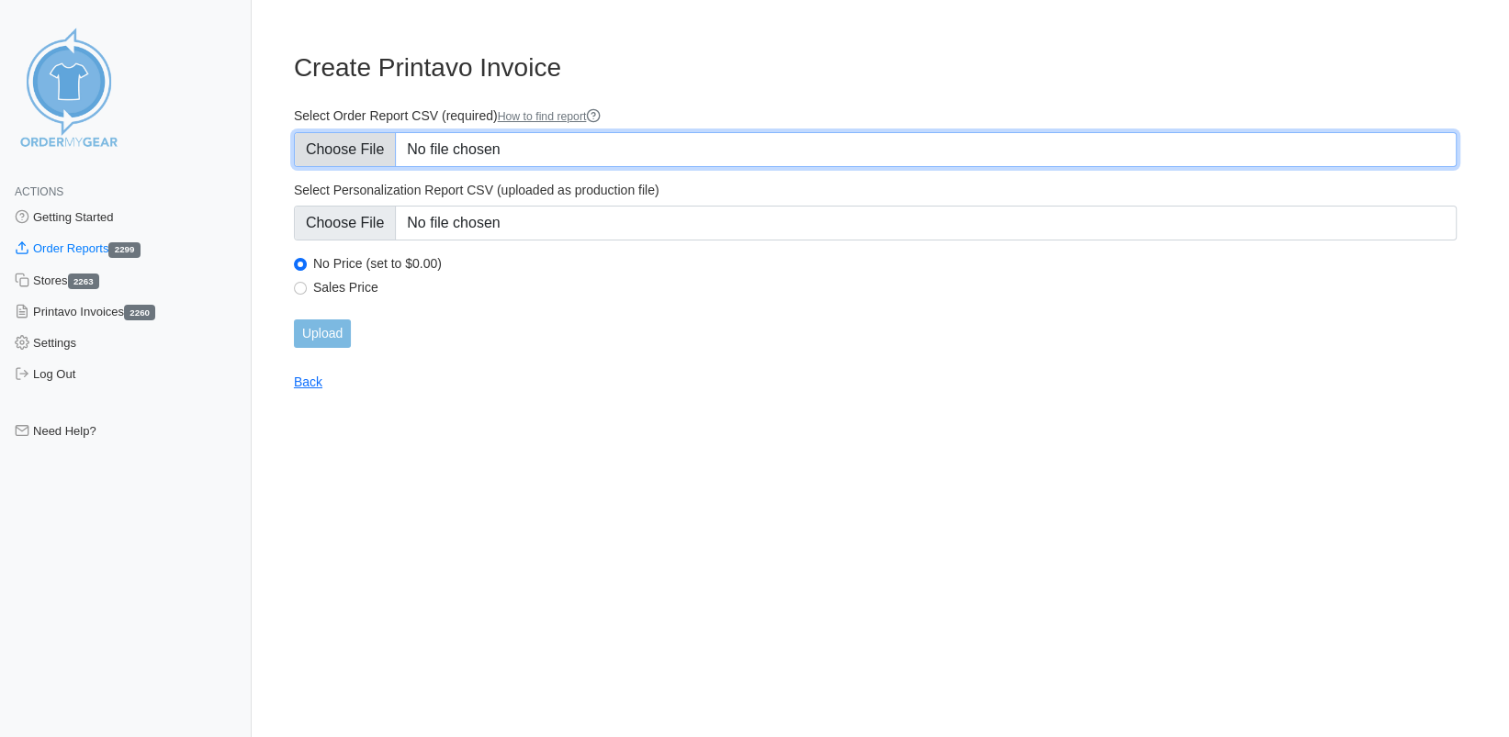
click at [358, 154] on input "Select Order Report CSV (required) How to find report" at bounding box center [875, 149] width 1163 height 35
type input "C:\fakepath\KRQ3Q_order_report.csv"
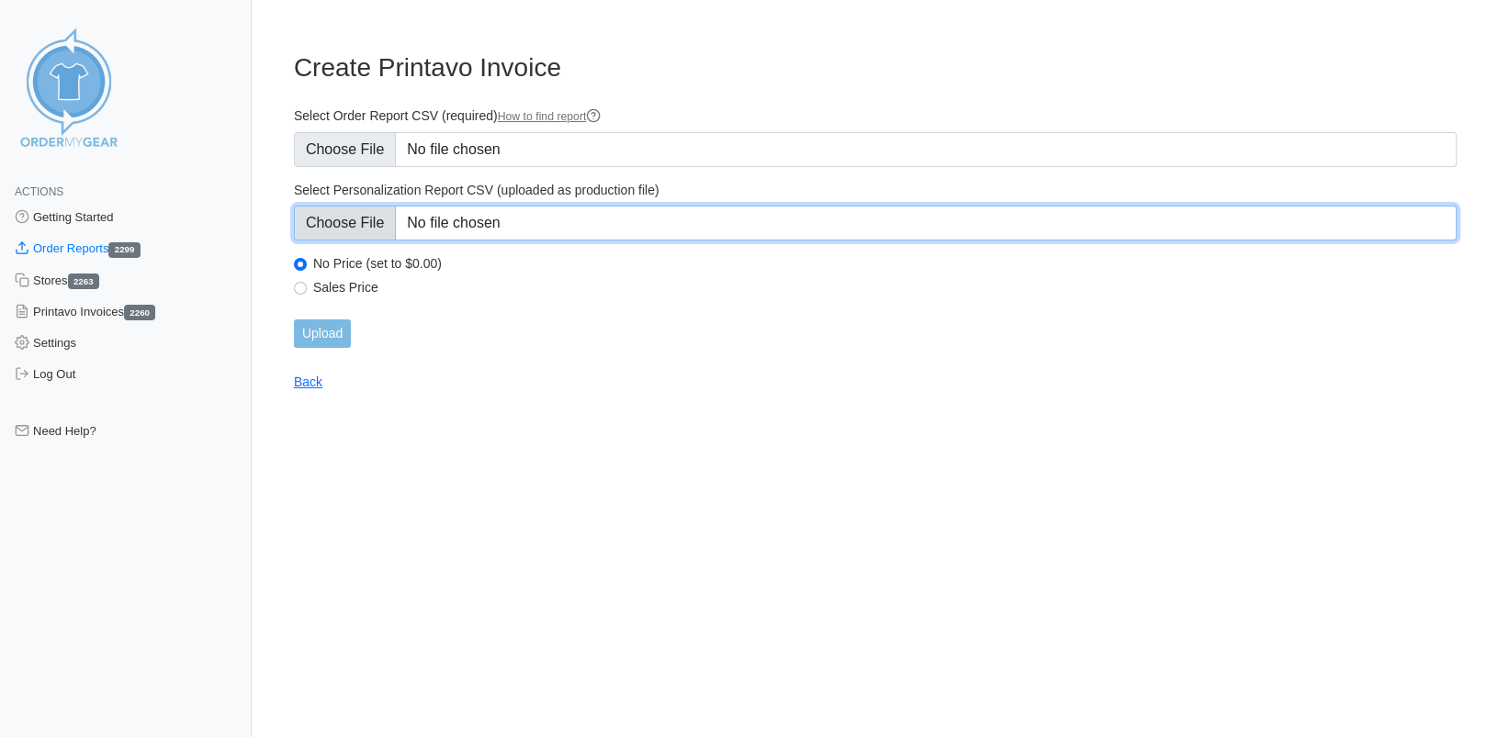
click at [382, 230] on input "Select Personalization Report CSV (uploaded as production file)" at bounding box center [875, 223] width 1163 height 35
type input "C:\fakepath\KRQ3Q_personalization_report.csv"
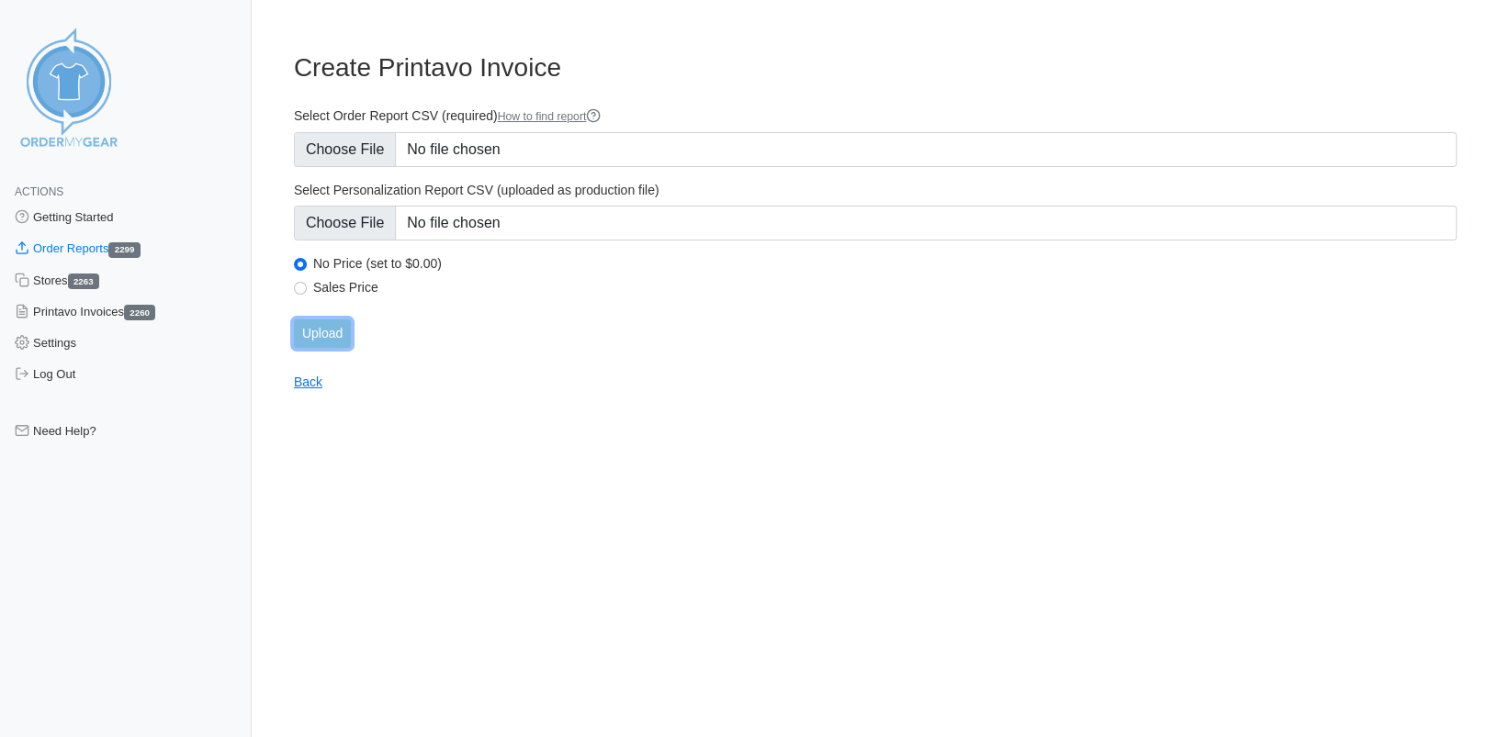
click at [312, 336] on input "Upload" at bounding box center [322, 334] width 57 height 28
